Goal: Navigation & Orientation: Find specific page/section

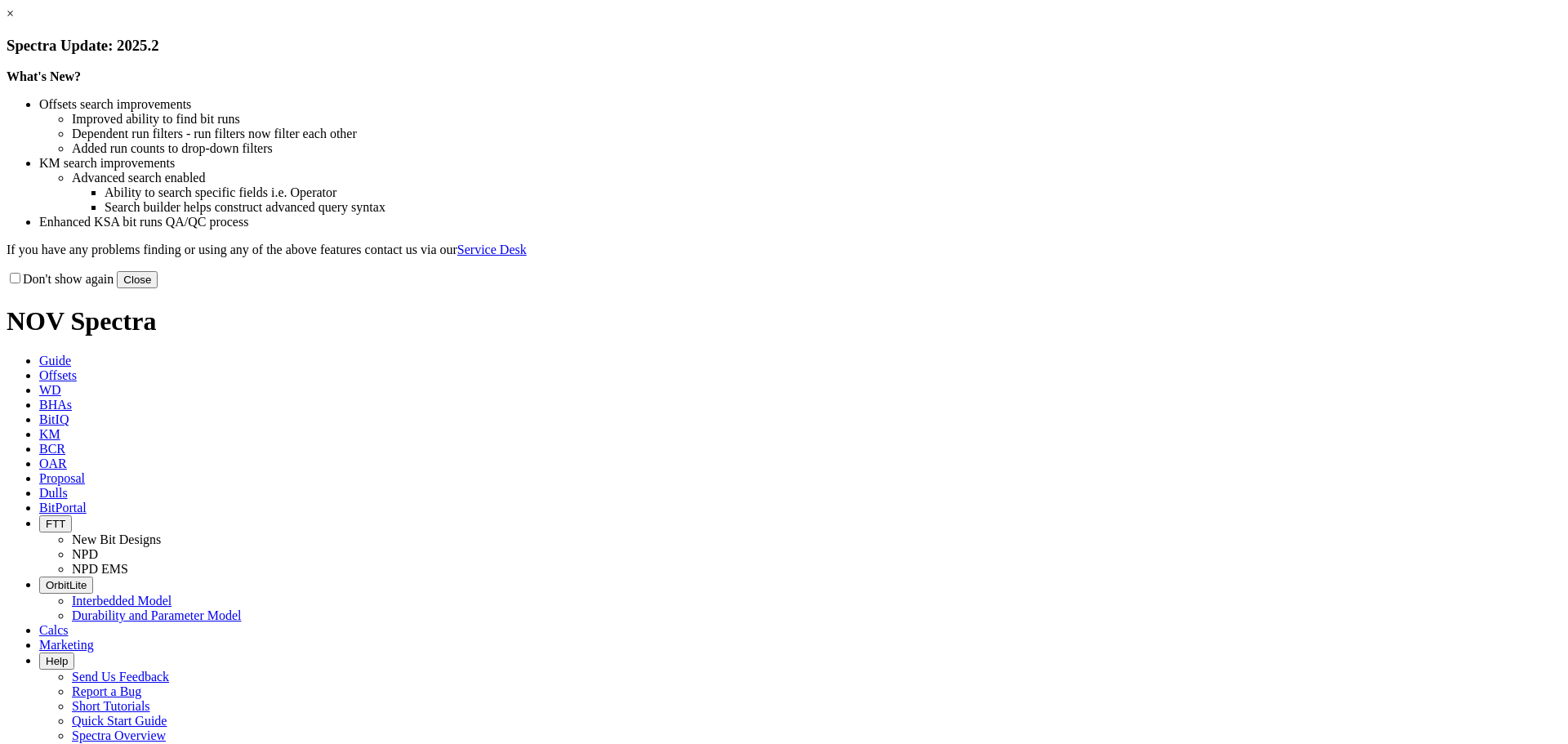
click at [157, 288] on button "Close" at bounding box center [137, 279] width 40 height 17
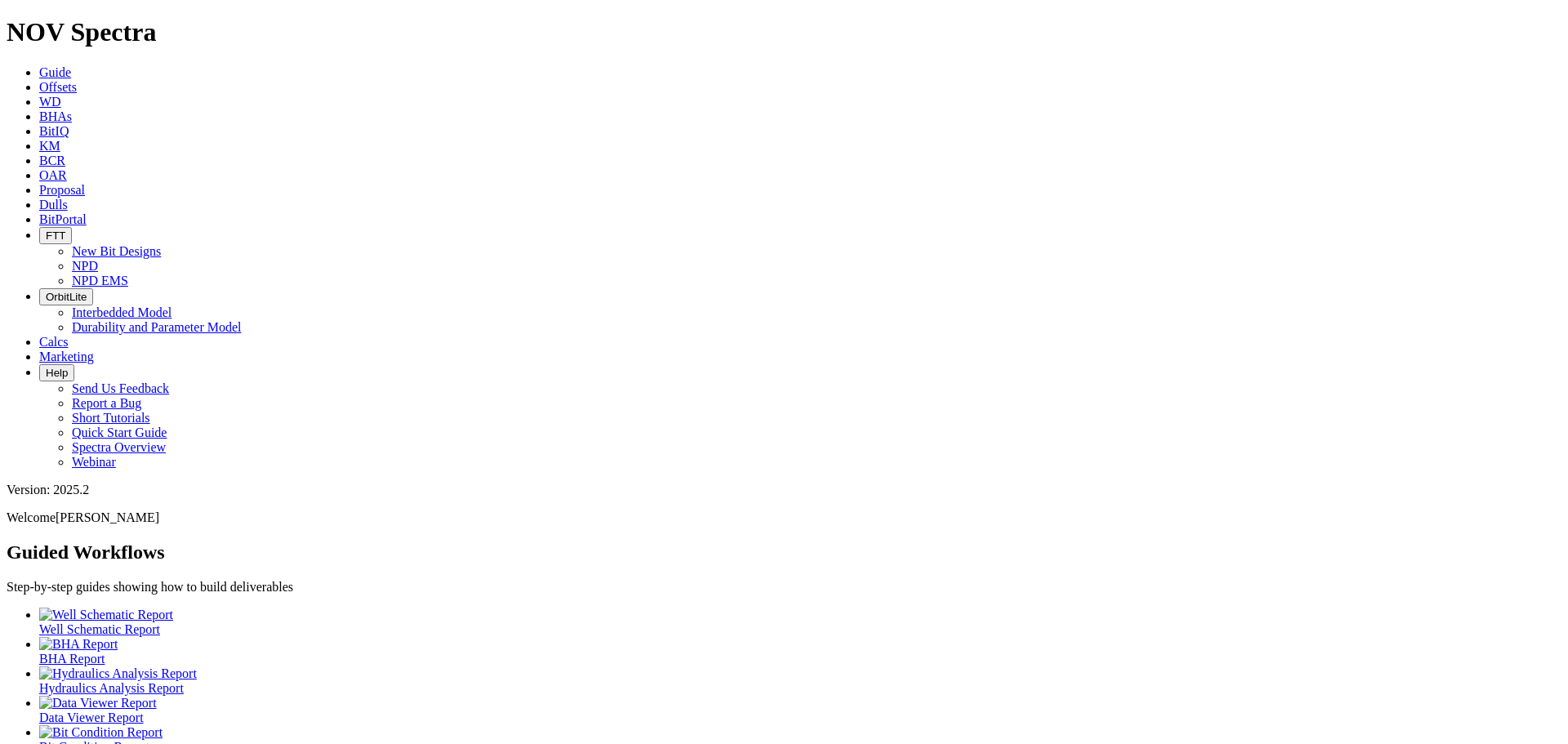
click at [46, 291] on icon "button" at bounding box center [46, 297] width 0 height 13
click at [242, 320] on link "Durability and Parameter Model" at bounding box center [156, 326] width 170 height 13
click at [46, 229] on icon "button" at bounding box center [46, 235] width 0 height 13
click at [161, 244] on link "New Bit Designs" at bounding box center [116, 251] width 89 height 13
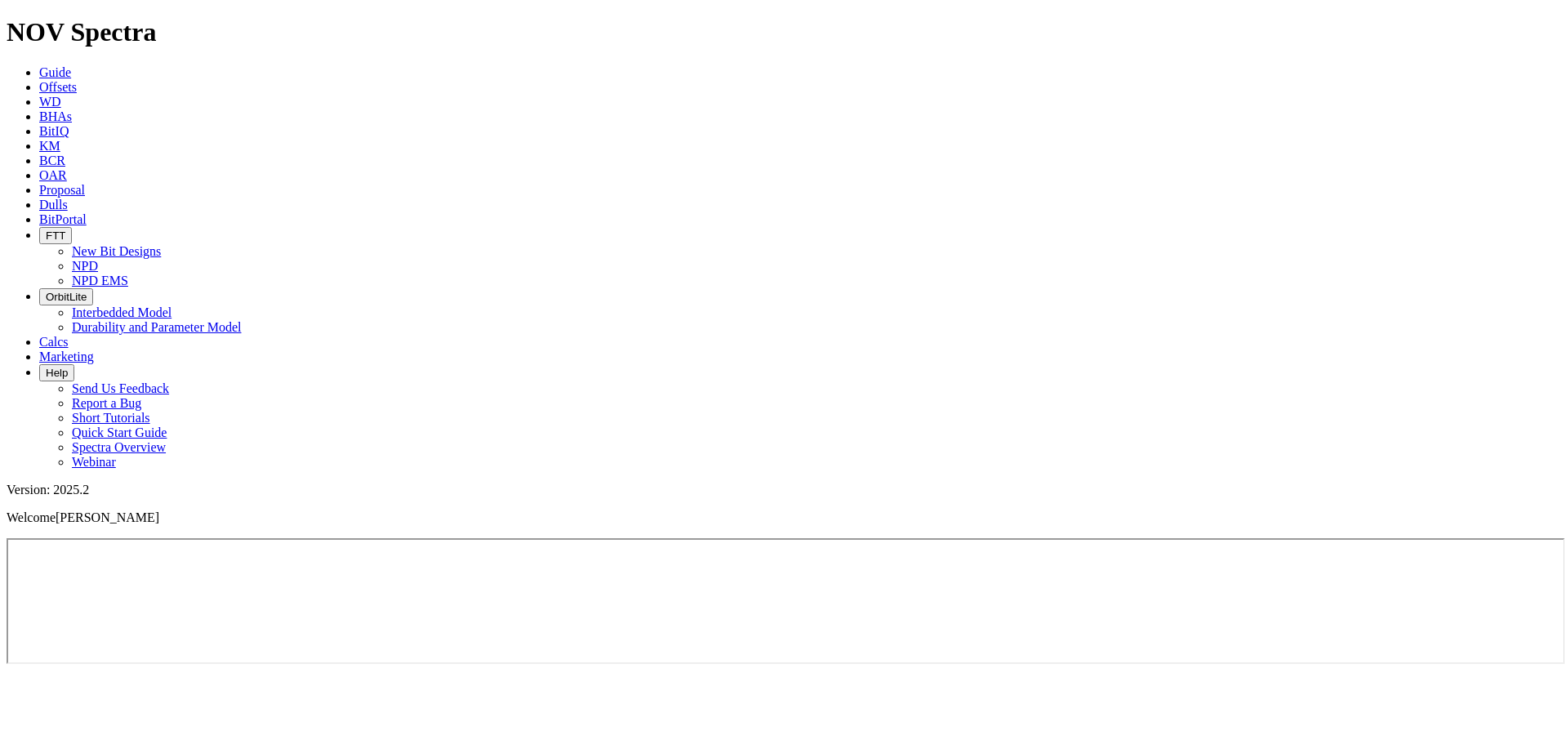
click at [86, 212] on span "BitPortal" at bounding box center [63, 218] width 48 height 13
